Goal: Information Seeking & Learning: Learn about a topic

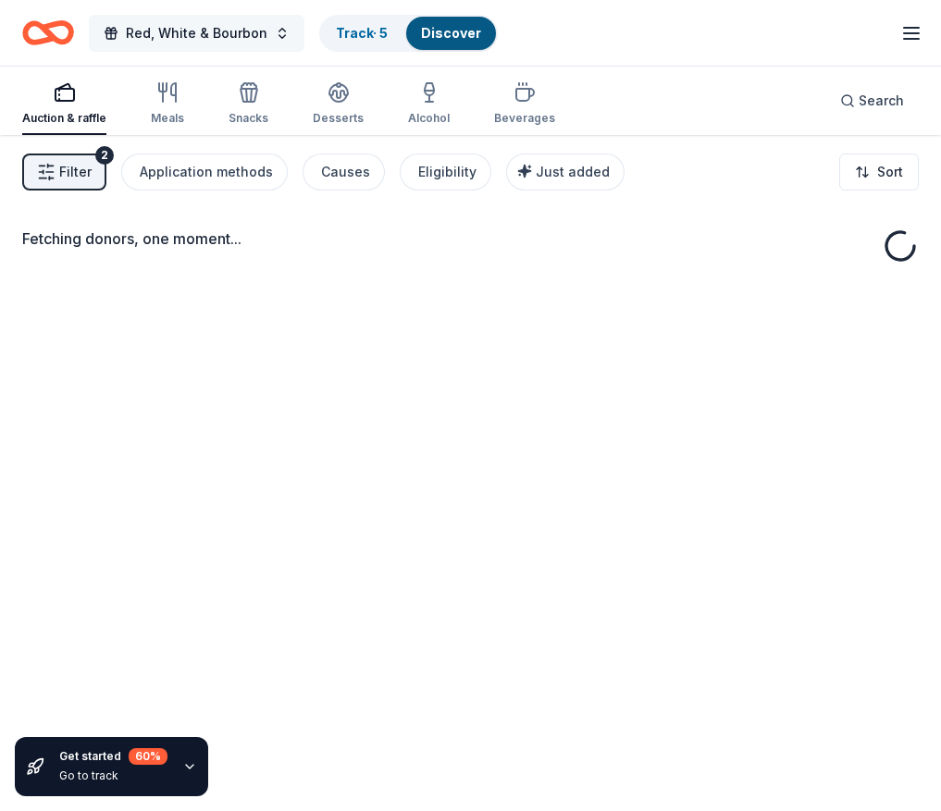
click at [226, 33] on span "Red, White & Bourbon" at bounding box center [197, 33] width 142 height 22
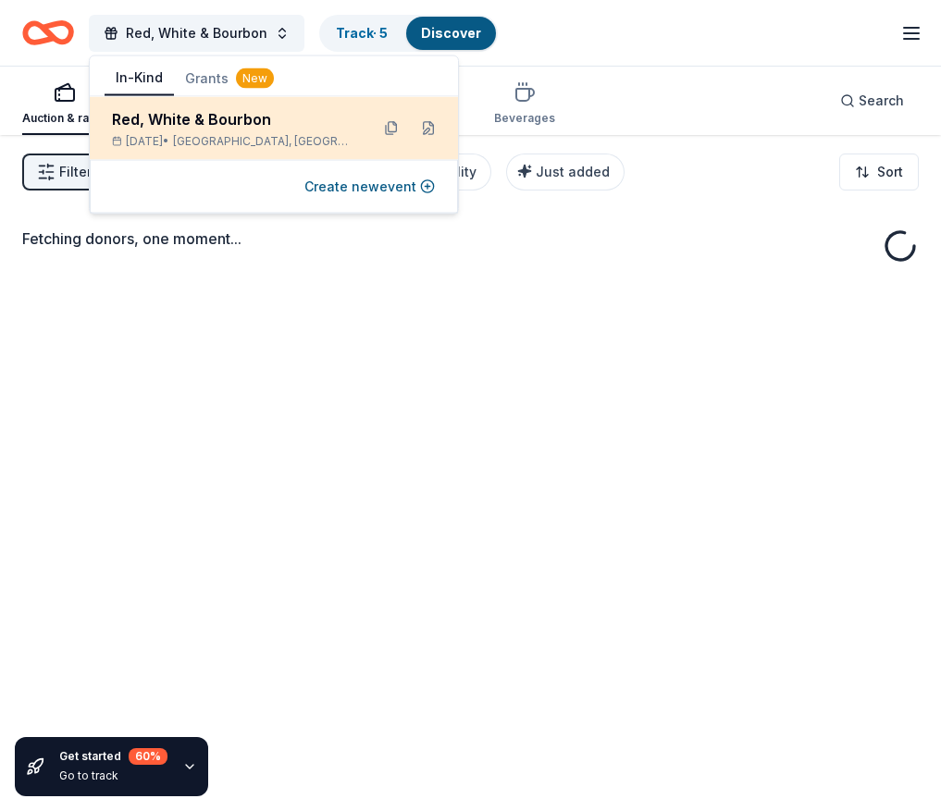
click at [194, 130] on div "Red, White & Bourbon" at bounding box center [233, 119] width 242 height 22
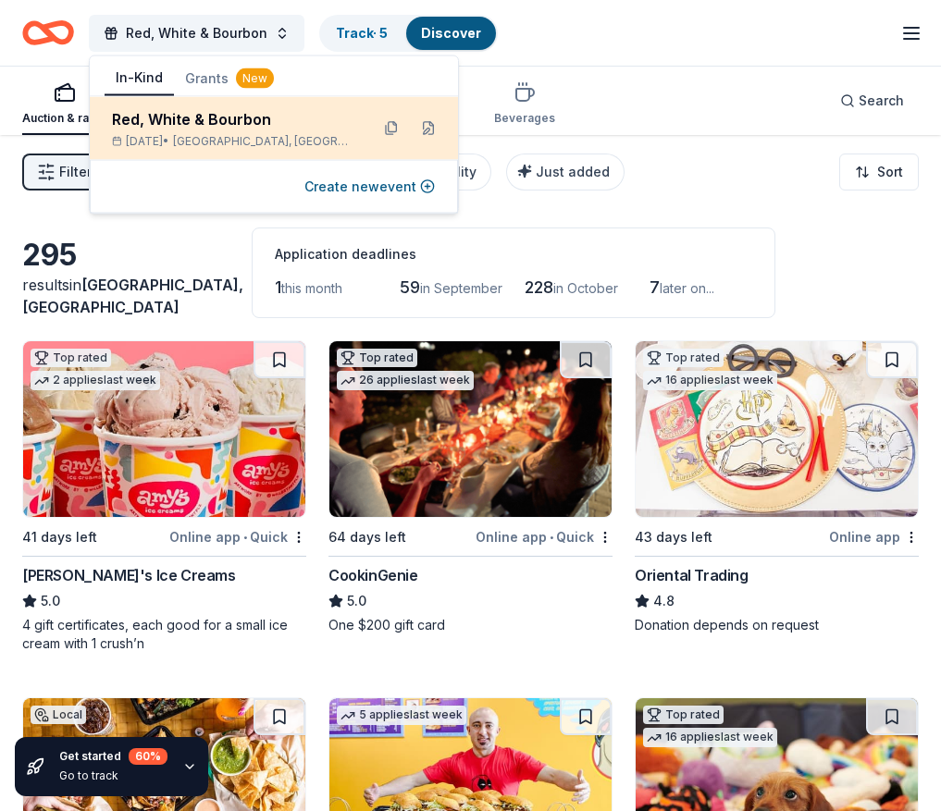
click at [414, 127] on button at bounding box center [429, 129] width 30 height 30
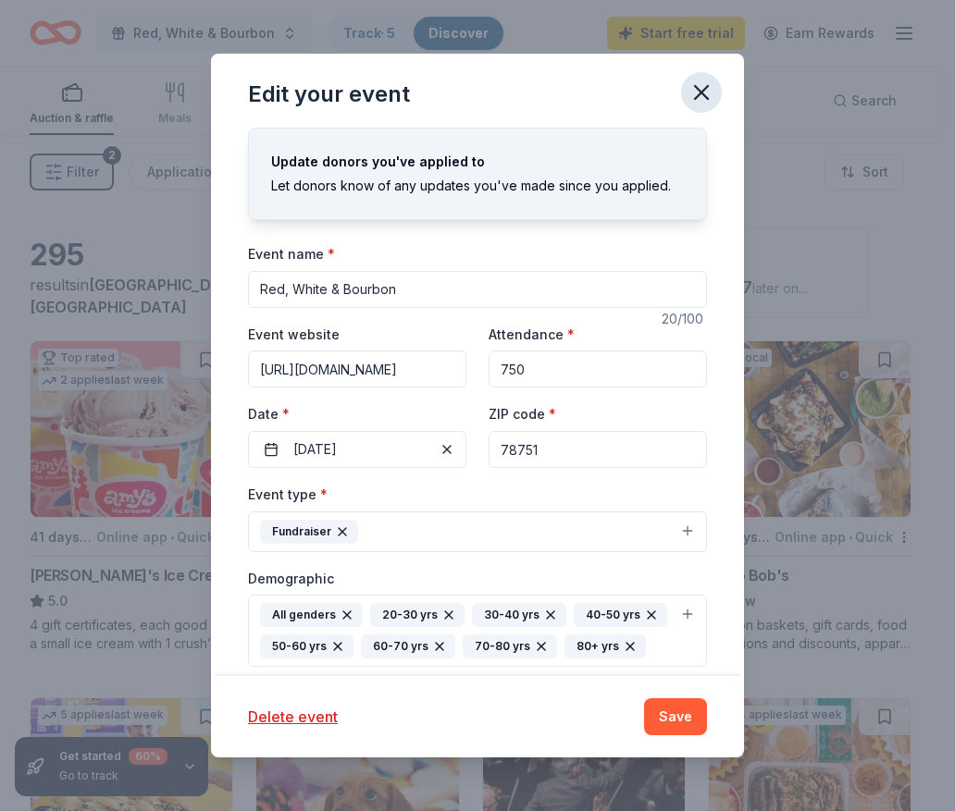
click at [706, 85] on icon "button" at bounding box center [701, 93] width 26 height 26
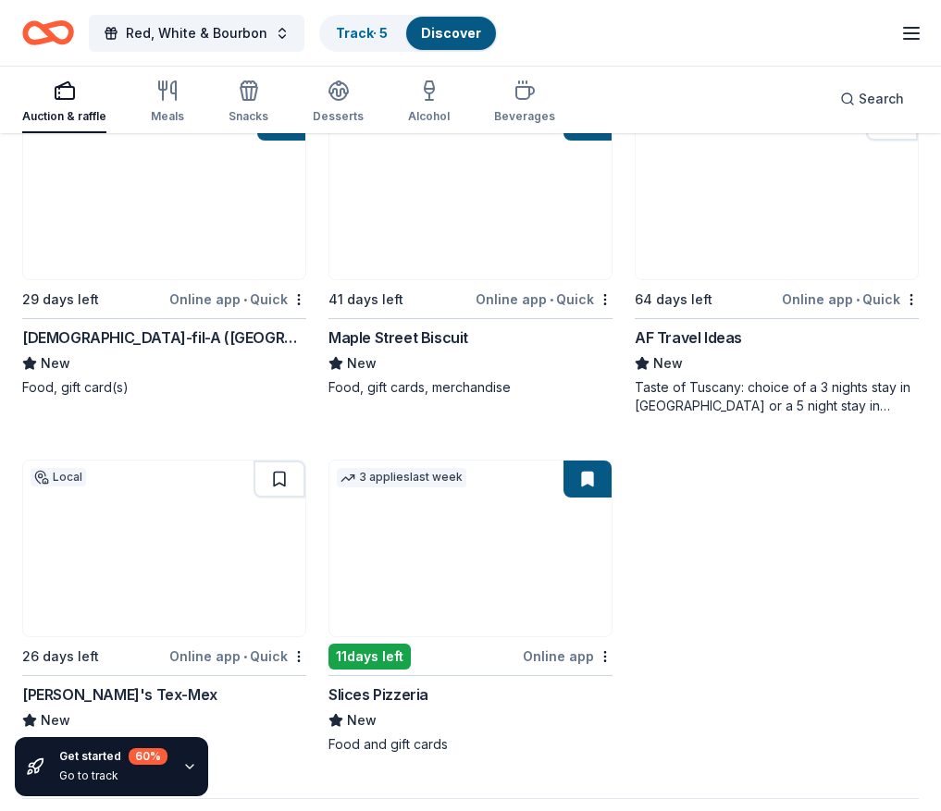
scroll to position [2105, 0]
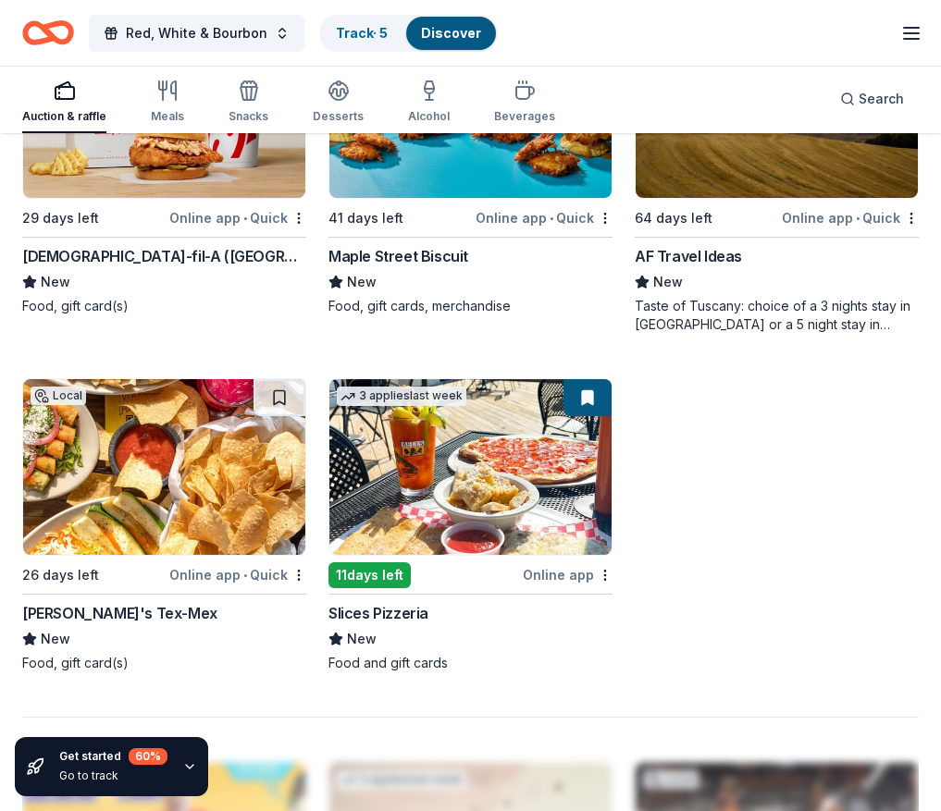
click at [198, 475] on img at bounding box center [164, 467] width 282 height 176
click at [193, 774] on div "Get started 60 % Go to track" at bounding box center [111, 766] width 193 height 59
click at [189, 765] on icon "button" at bounding box center [189, 767] width 15 height 15
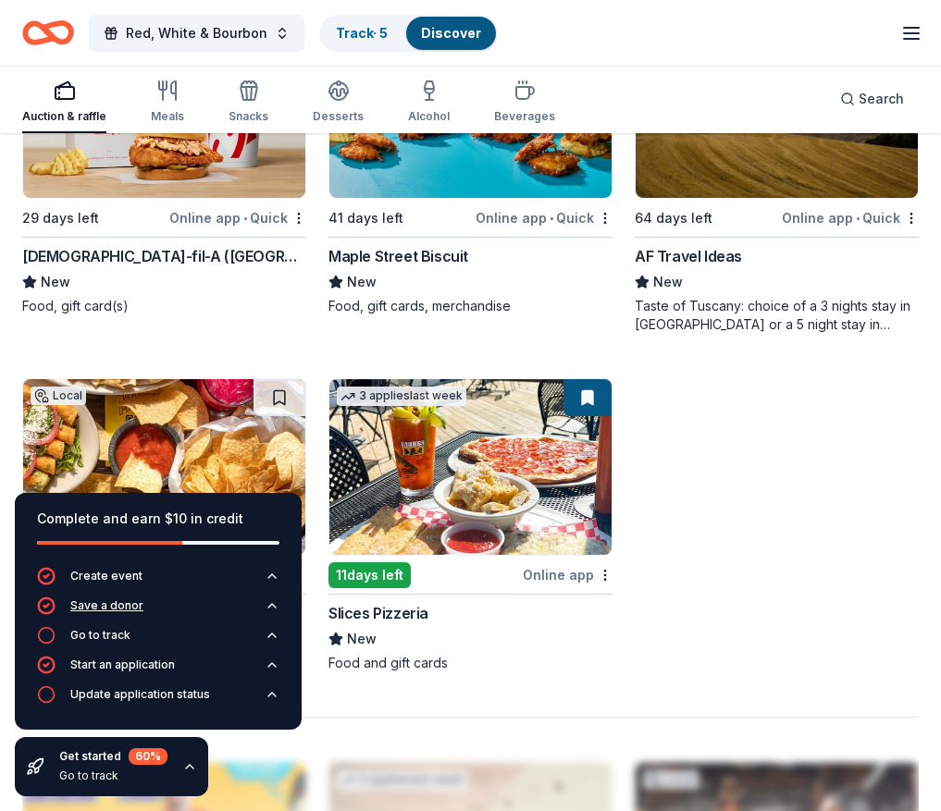
click at [271, 609] on icon "button" at bounding box center [272, 606] width 15 height 15
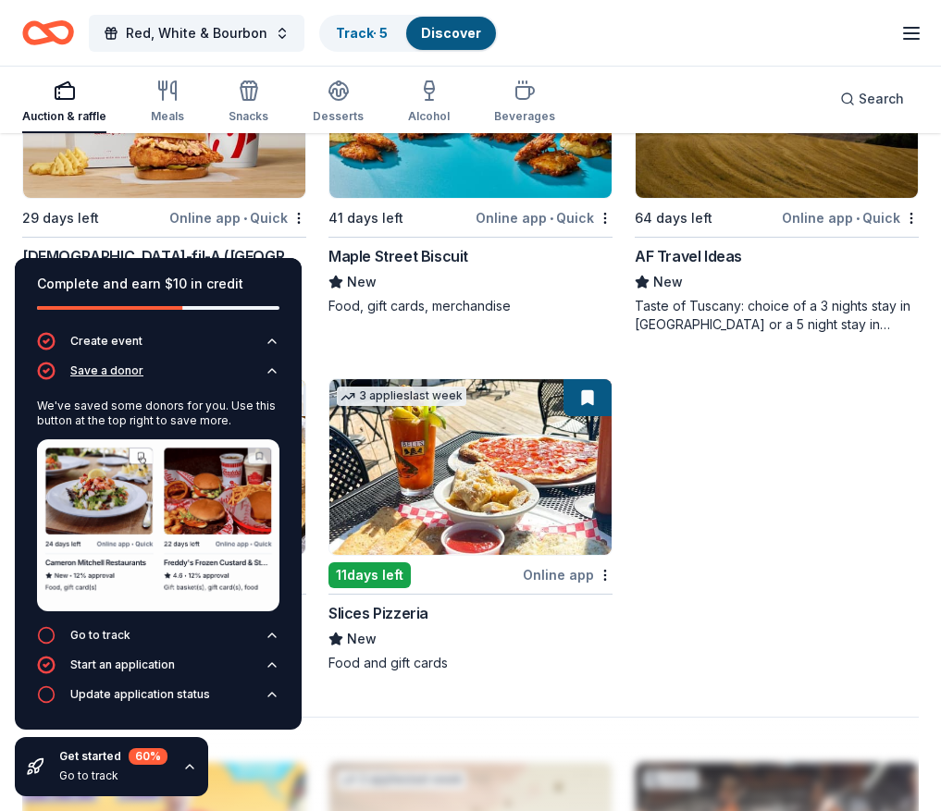
click at [115, 371] on div "Save a donor" at bounding box center [106, 371] width 73 height 15
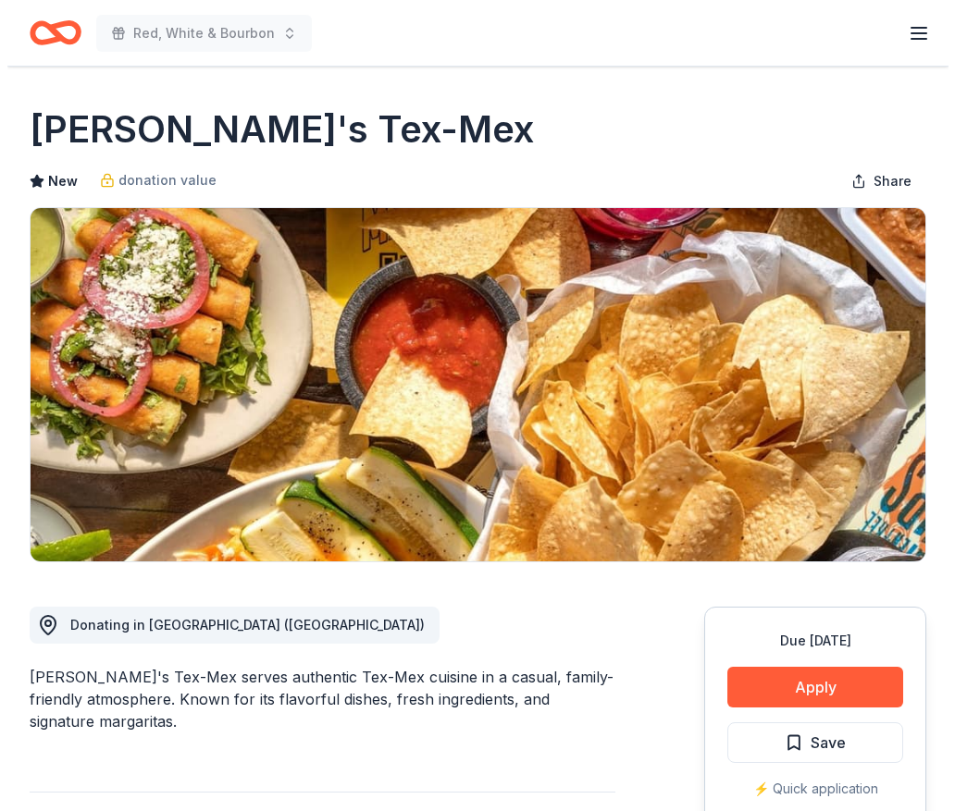
scroll to position [117, 0]
